Goal: Transaction & Acquisition: Download file/media

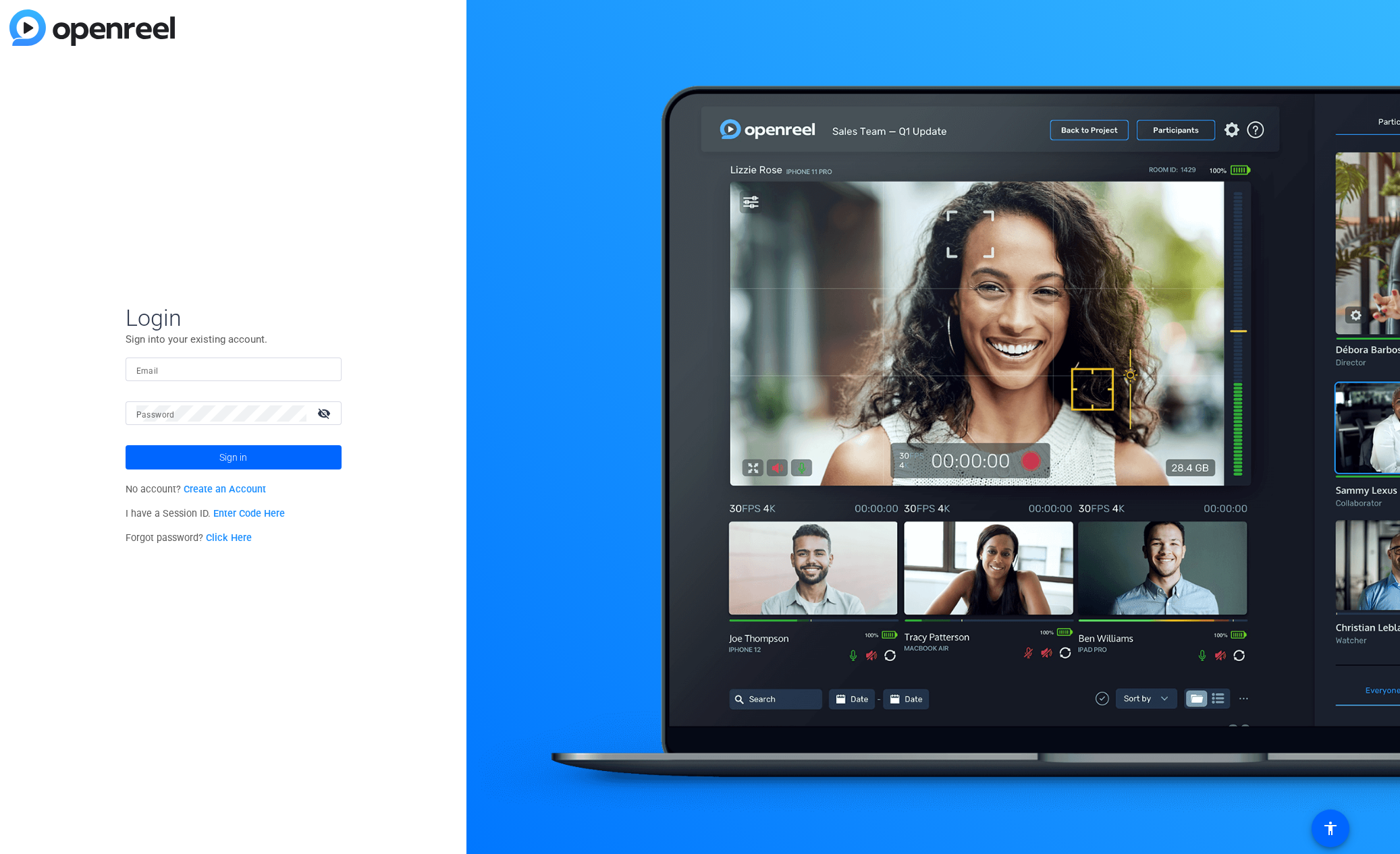
click at [191, 373] on input "Email" at bounding box center [234, 369] width 194 height 16
type input "[EMAIL_ADDRESS][DOMAIN_NAME]"
click at [244, 458] on span "Sign in" at bounding box center [233, 457] width 28 height 34
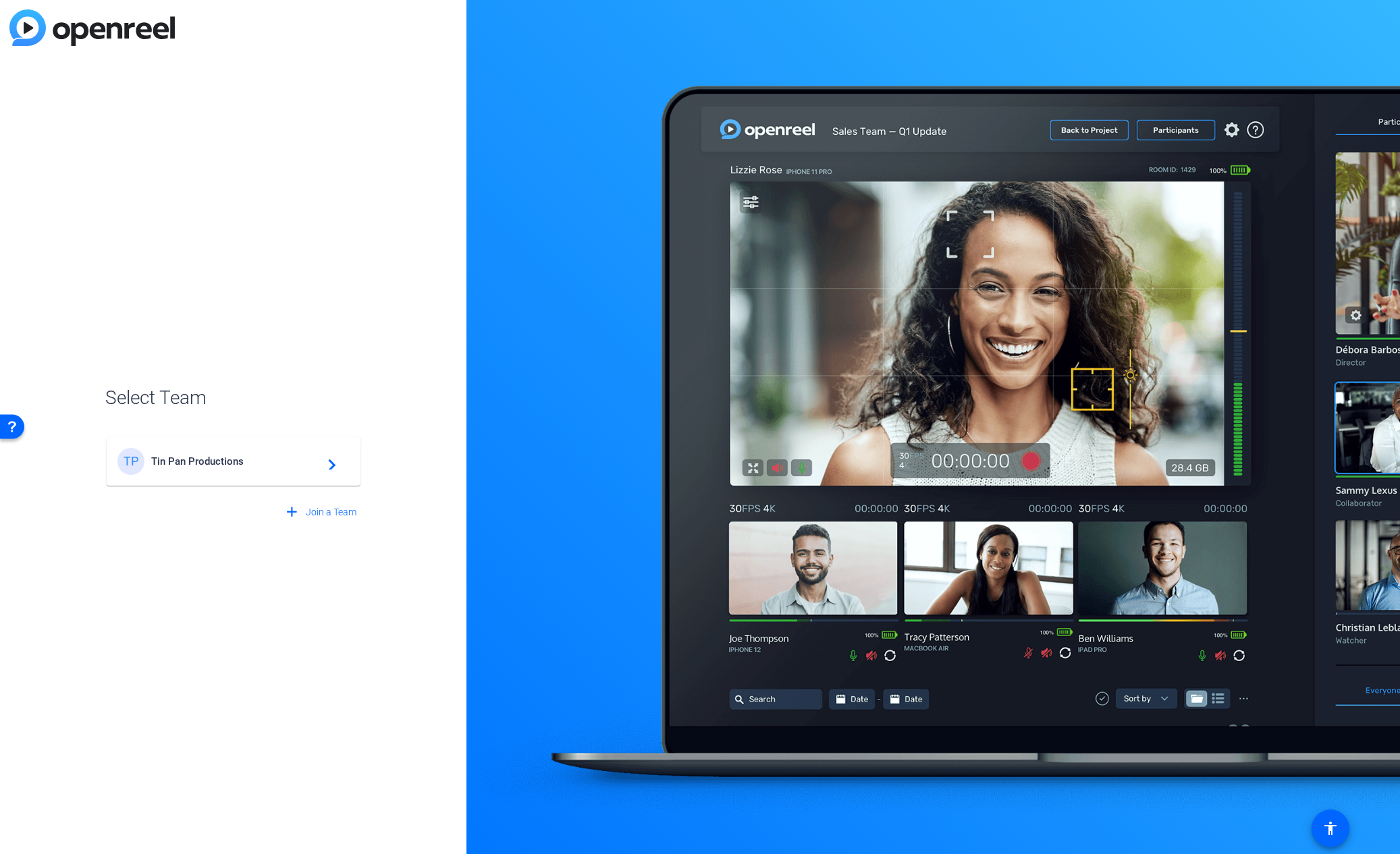
click at [238, 468] on div "TP Tin Pan Productions navigate_next" at bounding box center [233, 462] width 232 height 27
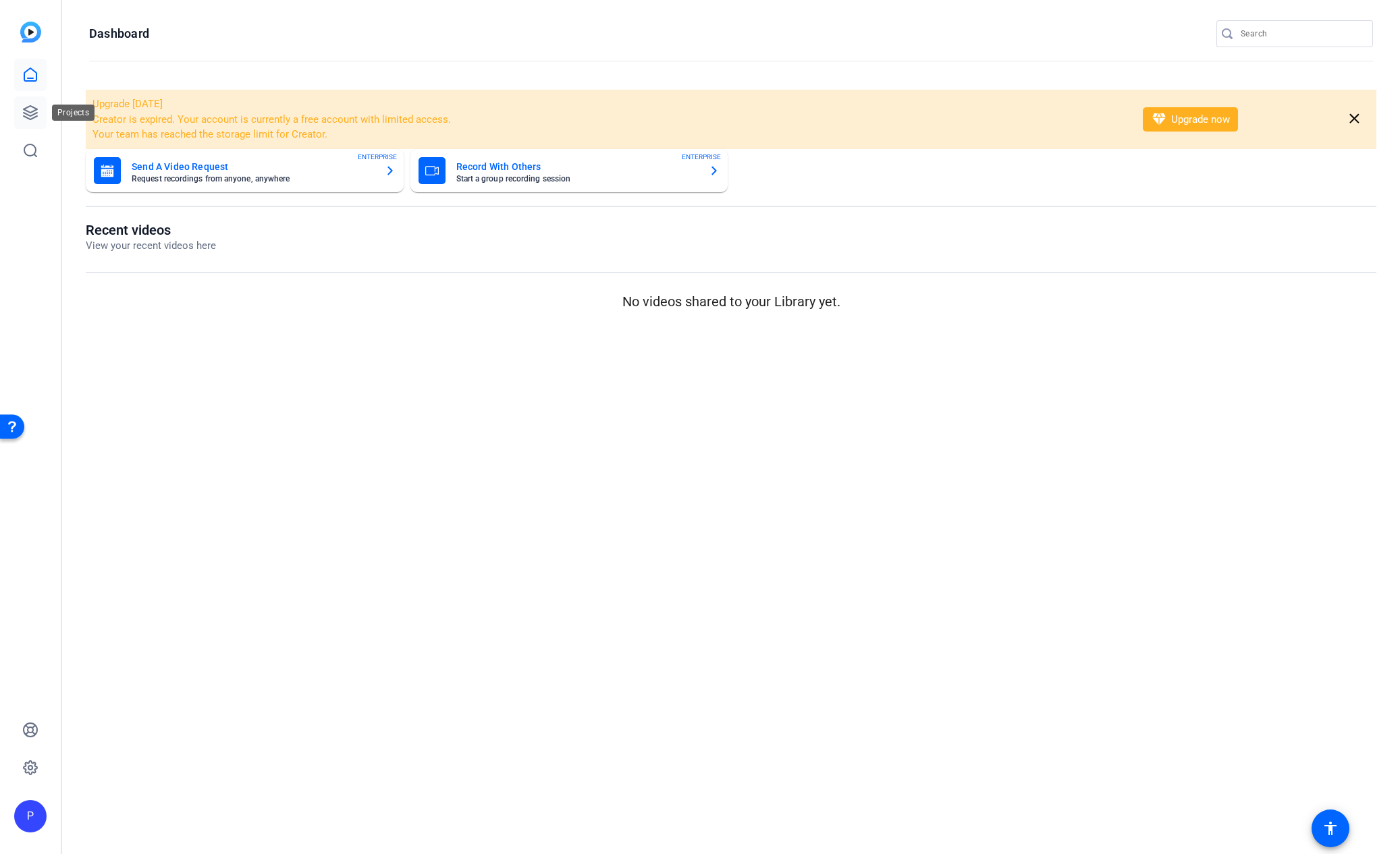
click at [28, 116] on icon at bounding box center [30, 113] width 16 height 16
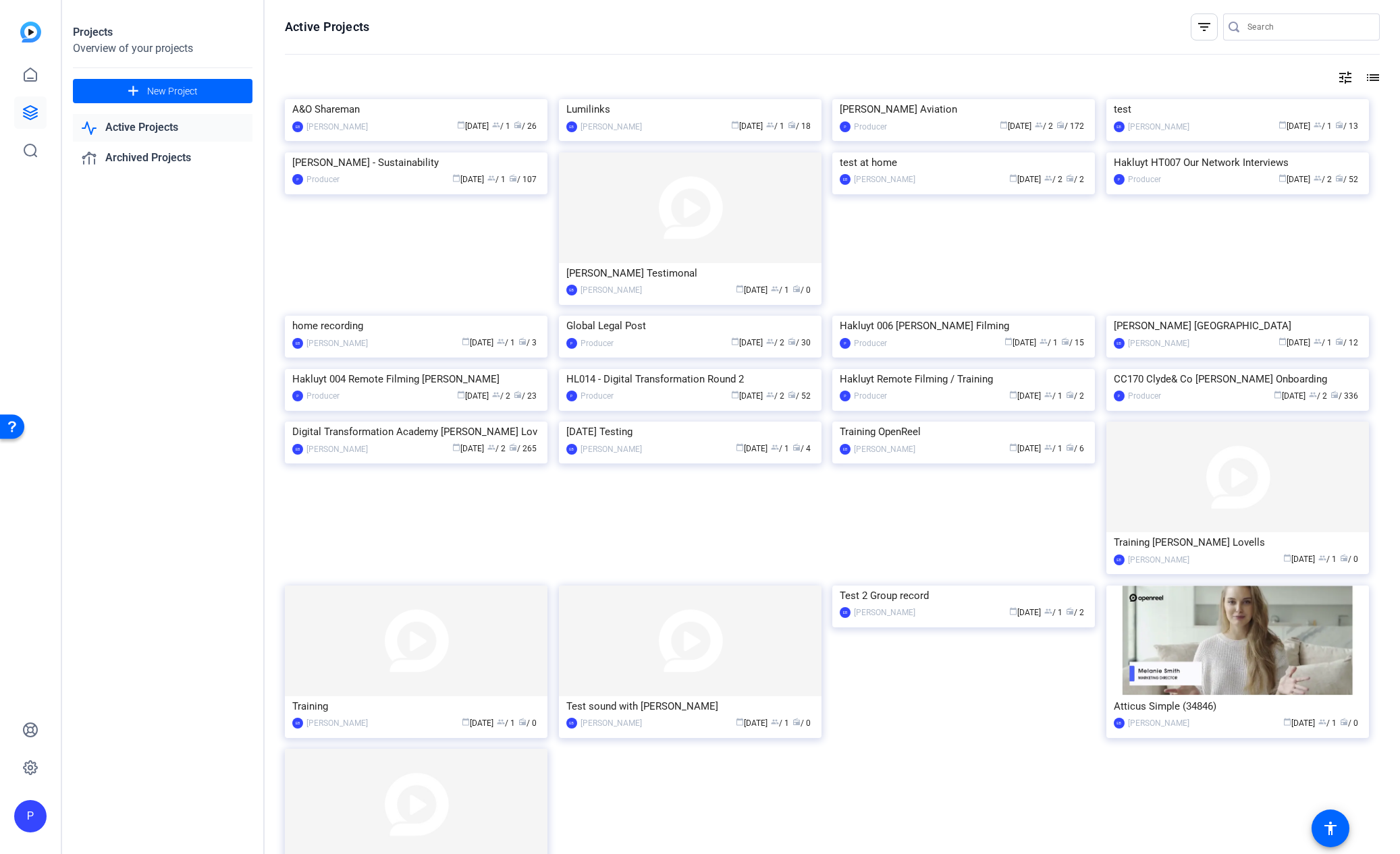
click at [161, 131] on link "Active Projects" at bounding box center [163, 128] width 180 height 28
click at [140, 124] on link "Active Projects" at bounding box center [163, 128] width 180 height 28
click at [156, 161] on link "Archived Projects" at bounding box center [163, 158] width 180 height 28
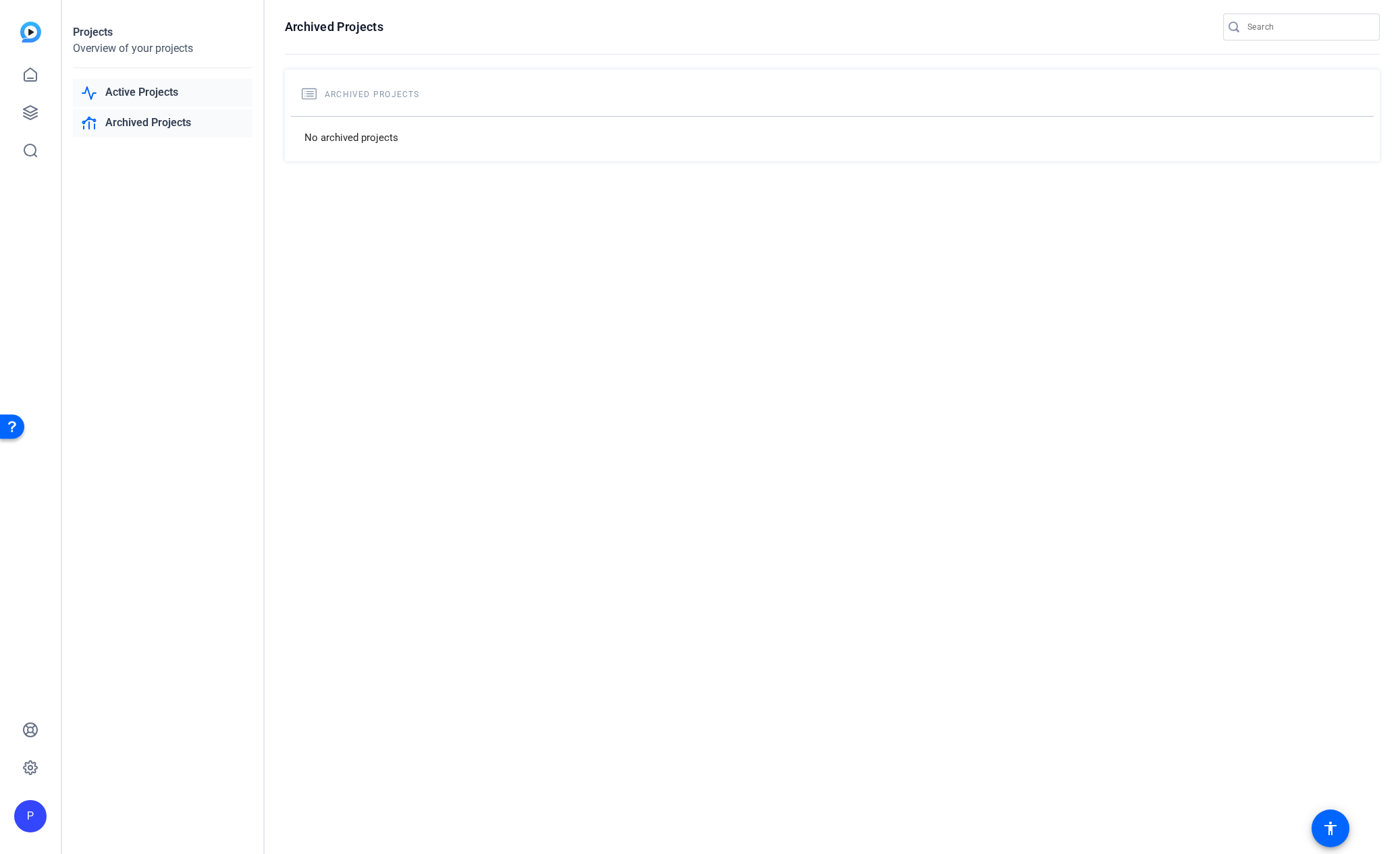
click at [168, 89] on link "Active Projects" at bounding box center [163, 92] width 180 height 28
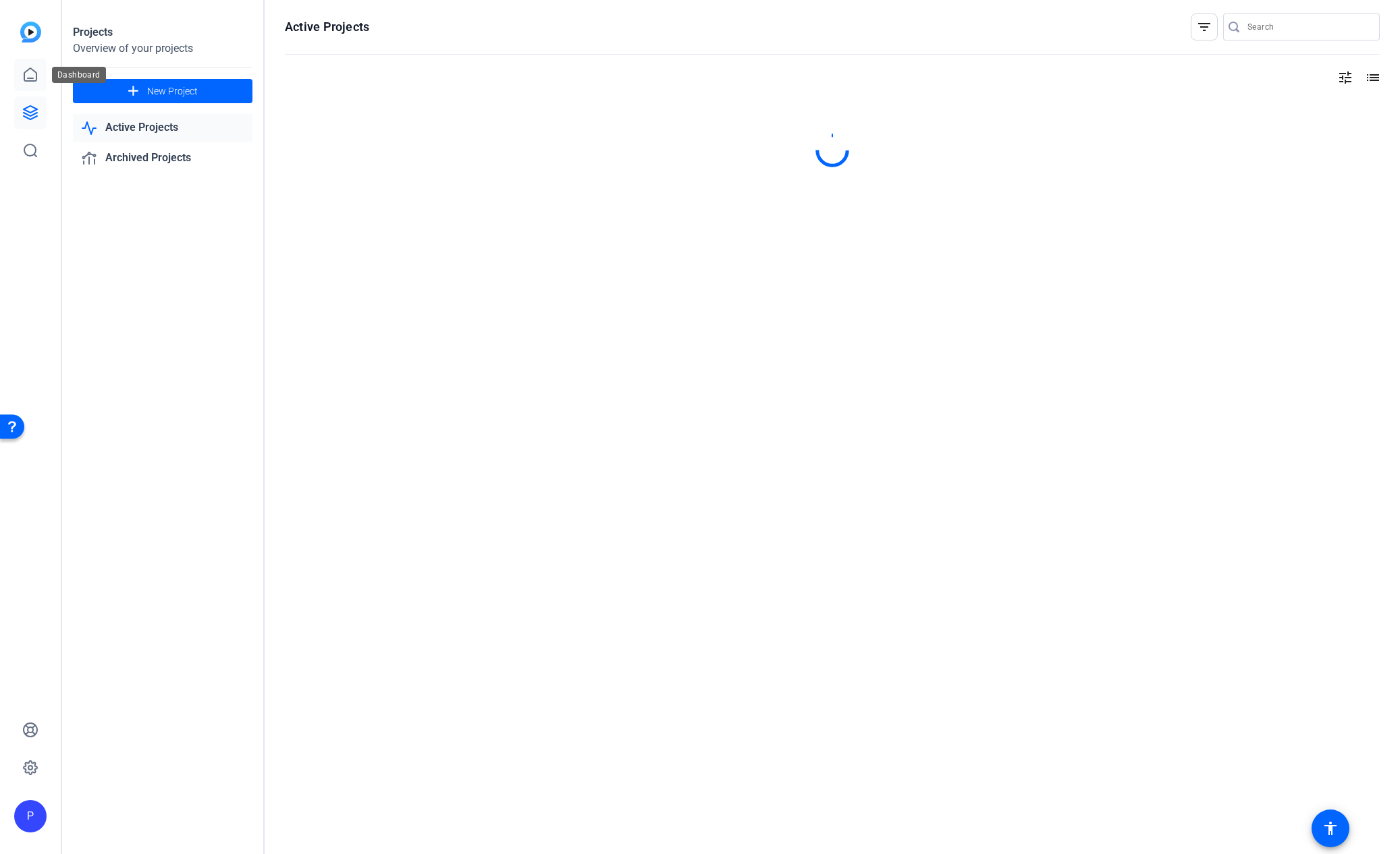
click at [28, 76] on icon at bounding box center [30, 74] width 16 height 16
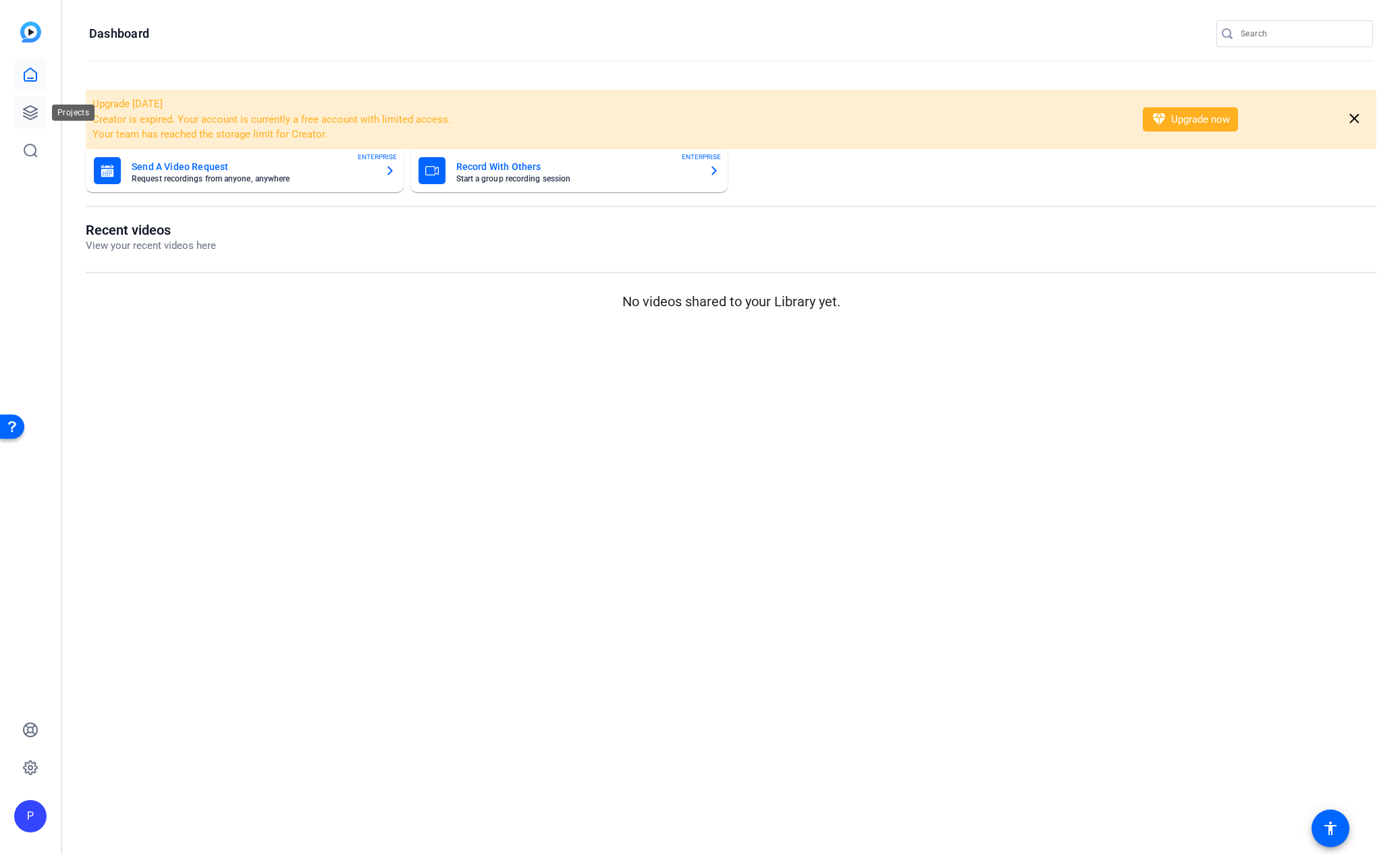
click at [26, 115] on icon at bounding box center [30, 113] width 16 height 16
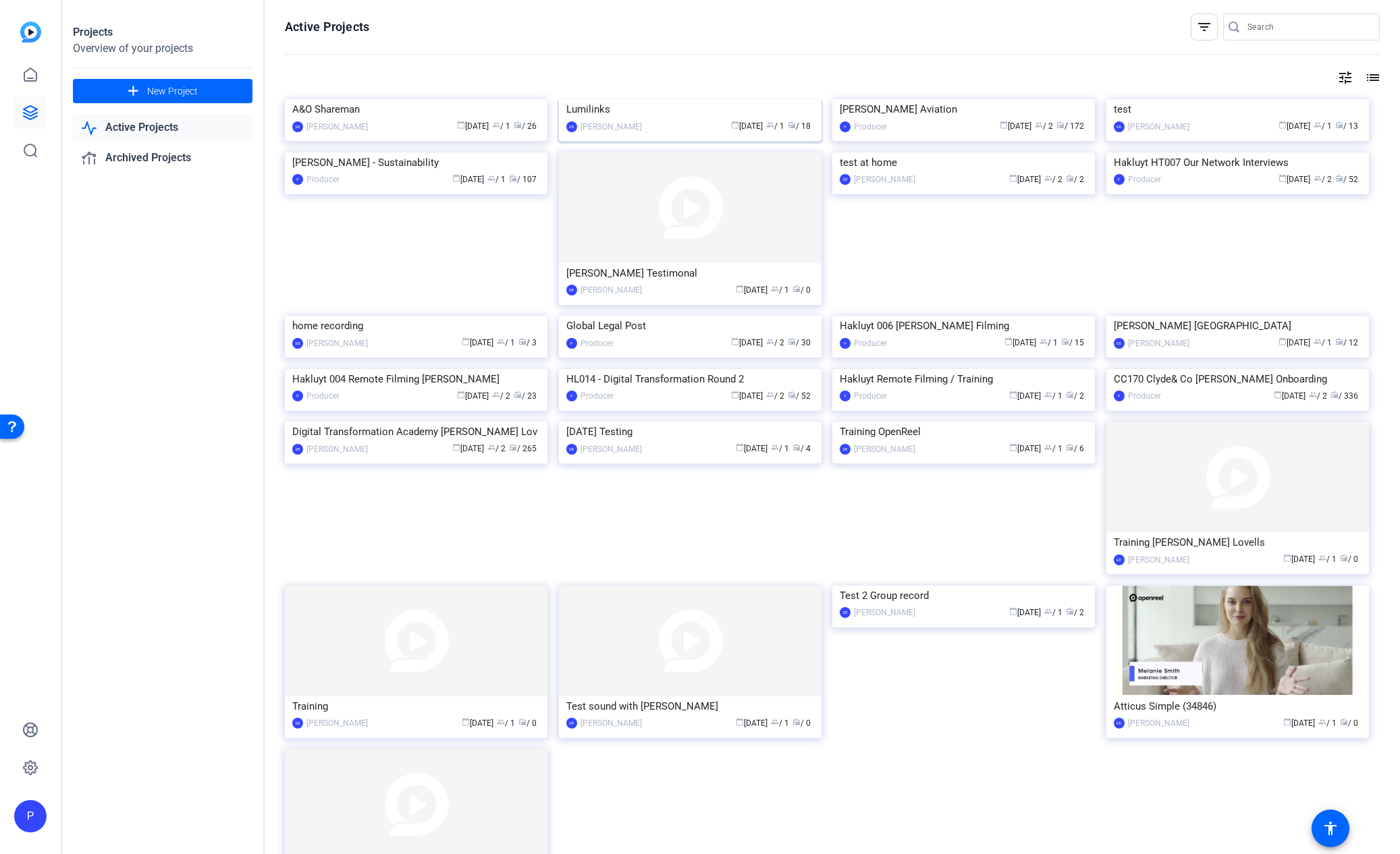
click at [691, 99] on img at bounding box center [690, 99] width 263 height 0
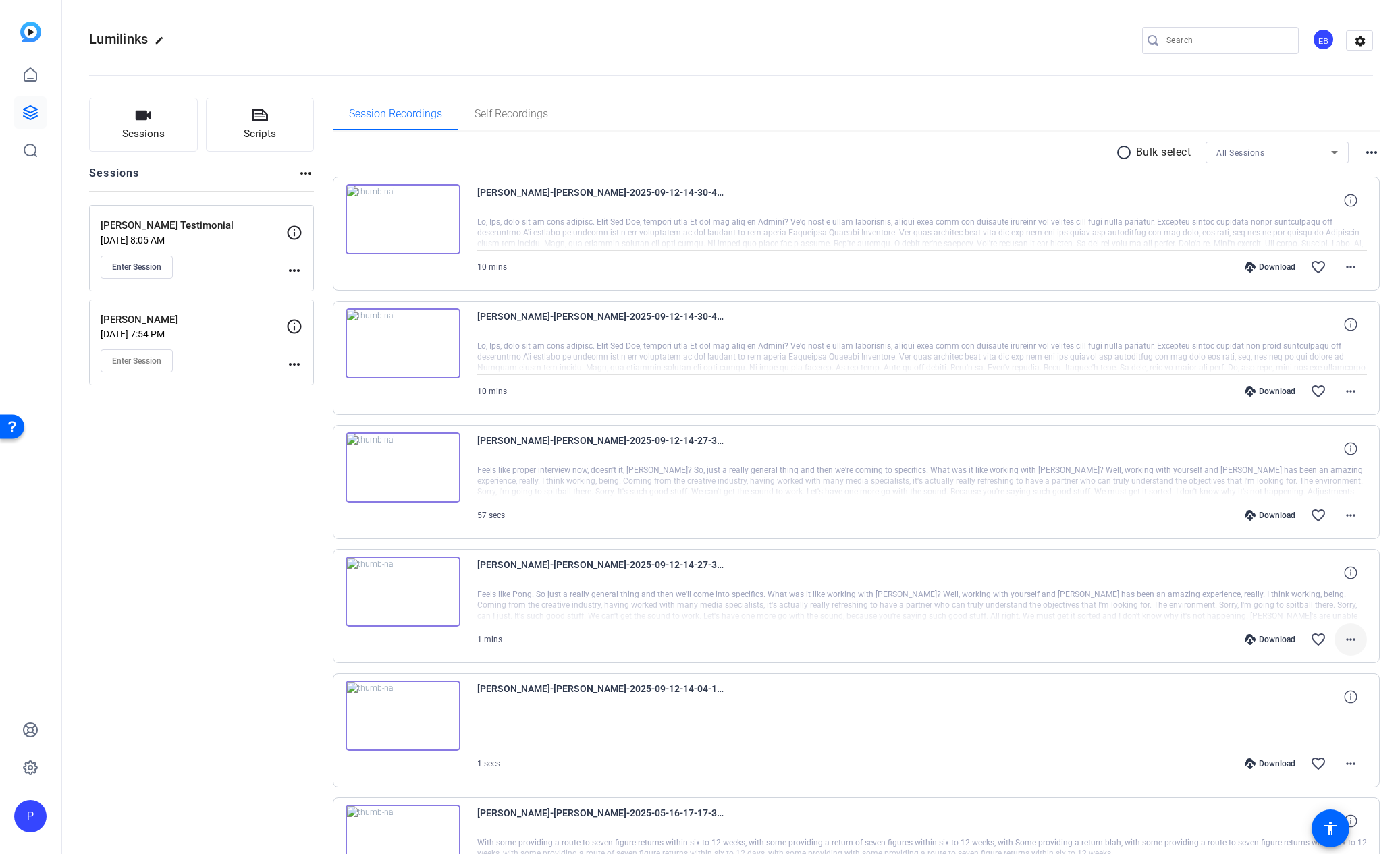
click at [1352, 638] on span at bounding box center [1350, 640] width 33 height 33
click at [1327, 668] on span "Download Original" at bounding box center [1308, 667] width 81 height 16
click at [1342, 514] on mat-icon "more_horiz" at bounding box center [1350, 515] width 16 height 16
click at [1327, 547] on span "Download Original" at bounding box center [1308, 543] width 81 height 16
click at [1348, 394] on mat-icon "more_horiz" at bounding box center [1350, 390] width 16 height 16
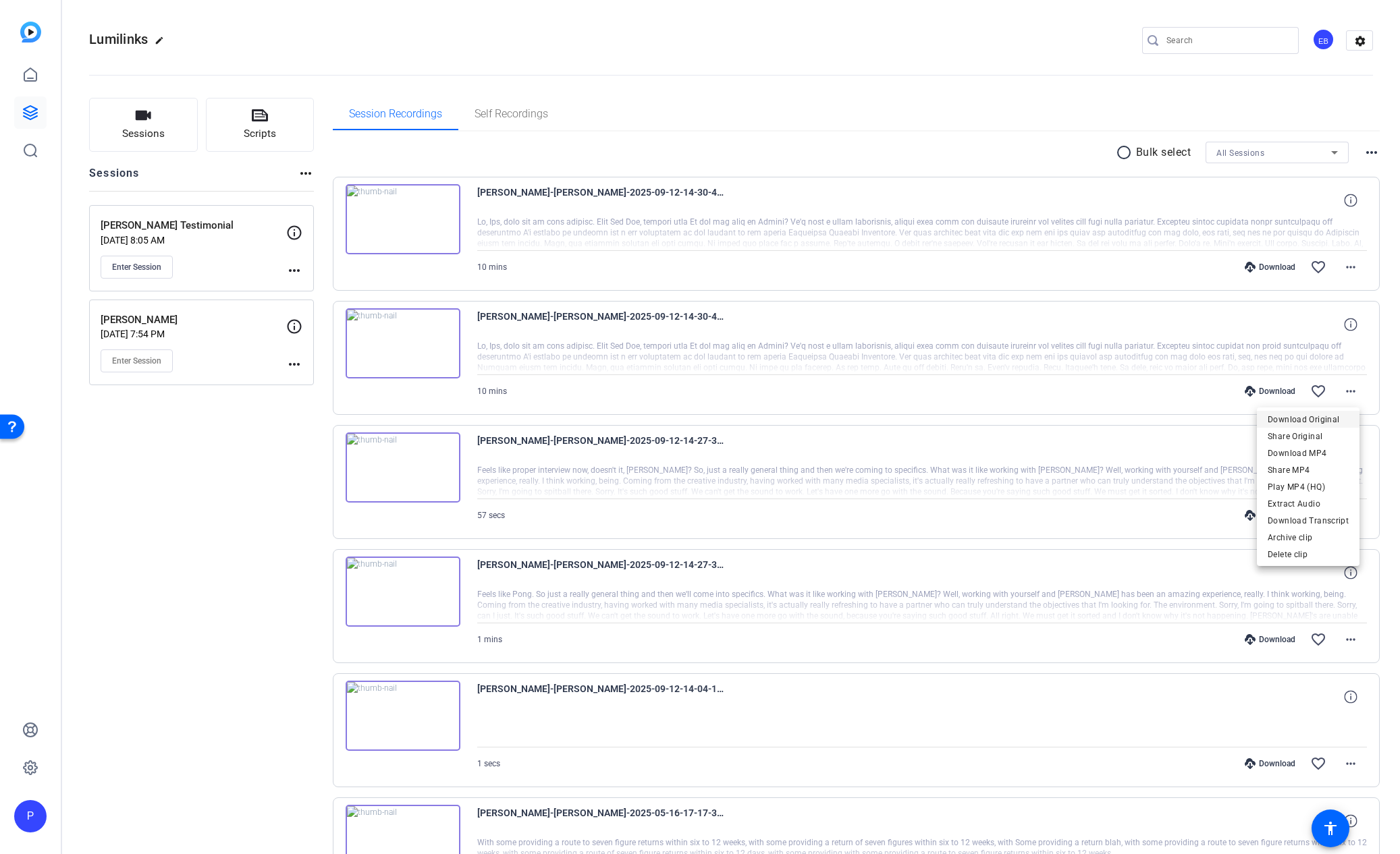
click at [1330, 417] on span "Download Original" at bounding box center [1308, 419] width 81 height 16
click at [1342, 267] on mat-icon "more_horiz" at bounding box center [1350, 266] width 16 height 16
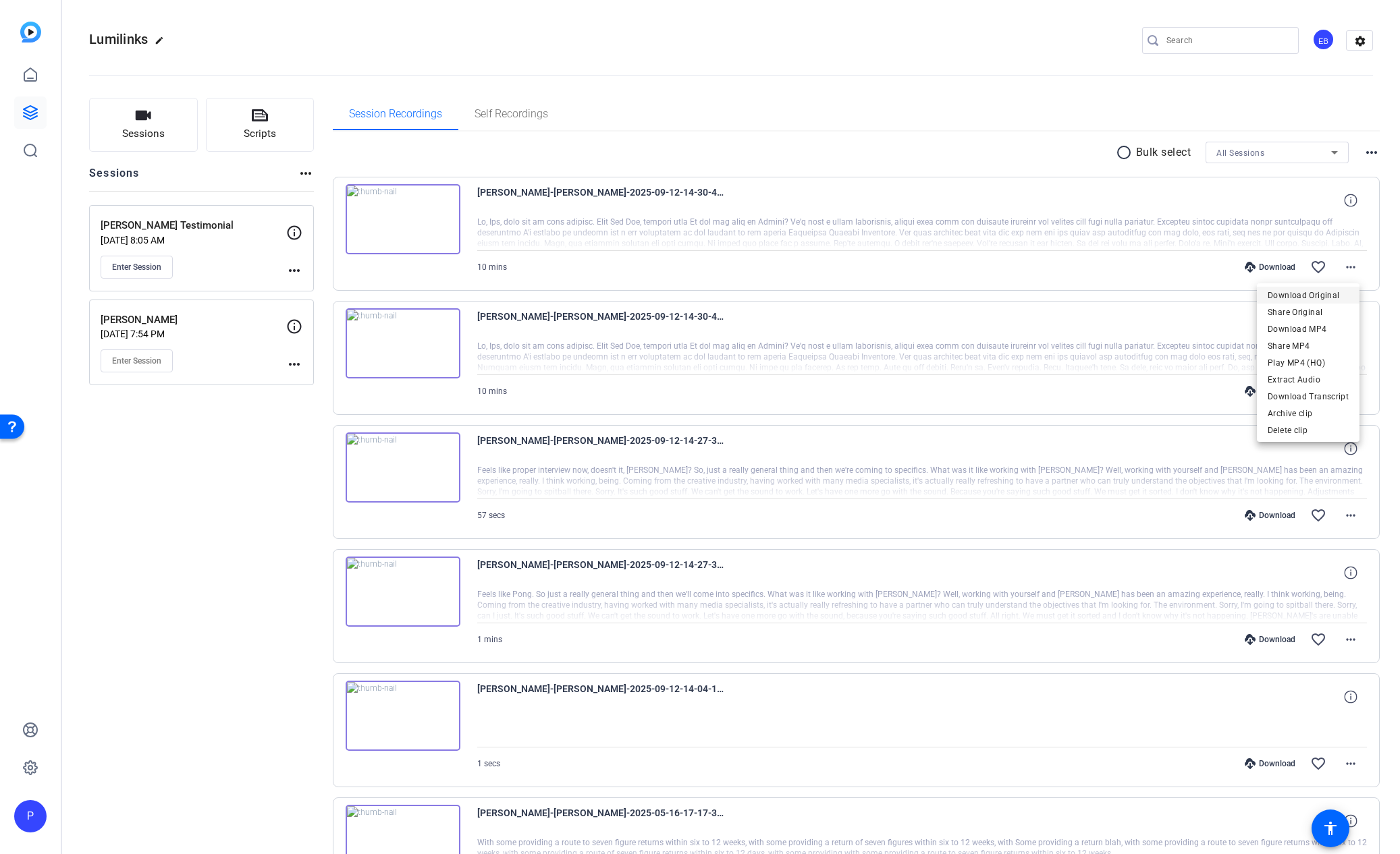
click at [1277, 295] on span "Download Original" at bounding box center [1308, 295] width 81 height 16
click at [524, 99] on span "Self Recordings" at bounding box center [511, 114] width 73 height 33
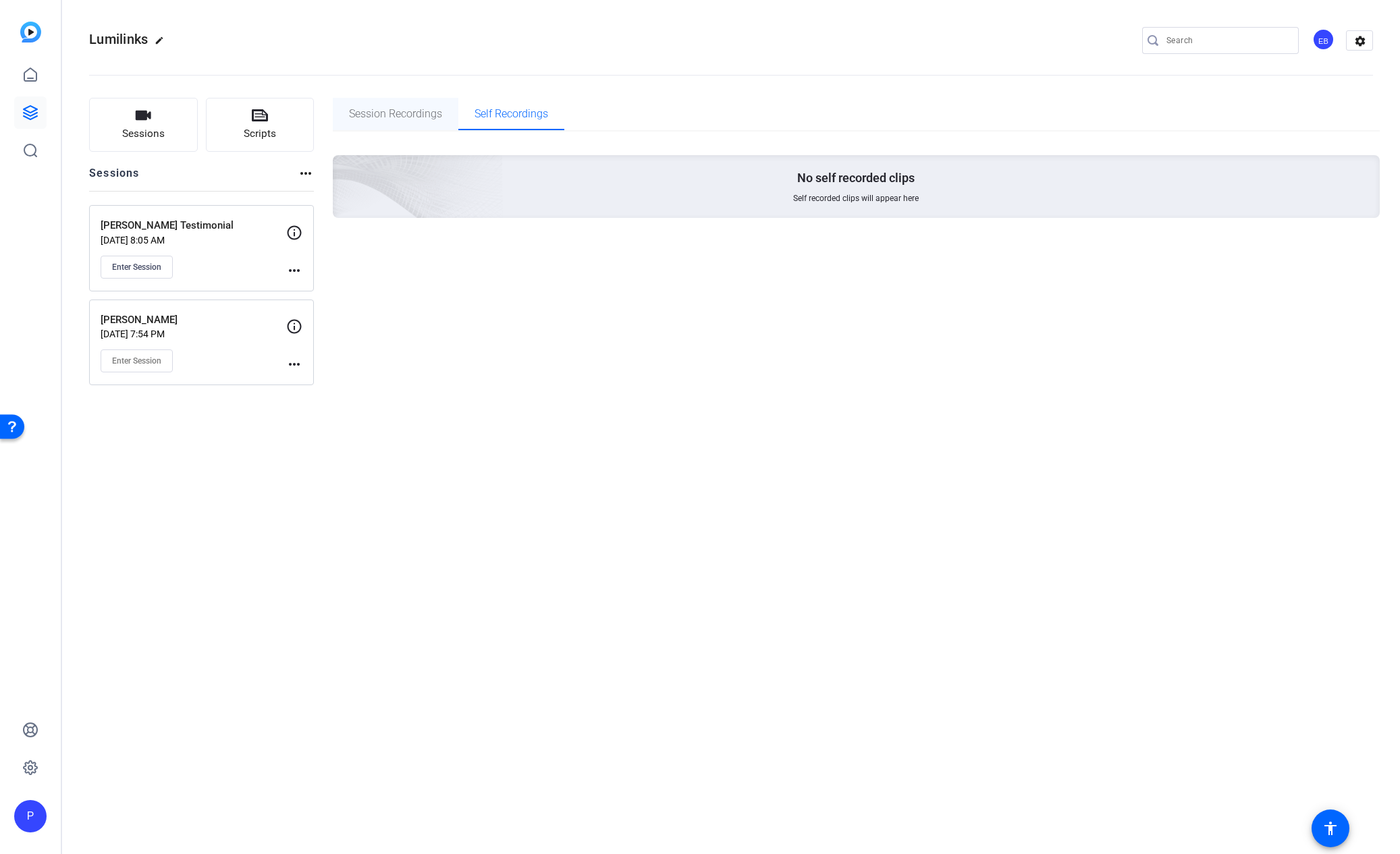
click at [405, 117] on span "Session Recordings" at bounding box center [395, 113] width 93 height 11
